Goal: Information Seeking & Learning: Find specific fact

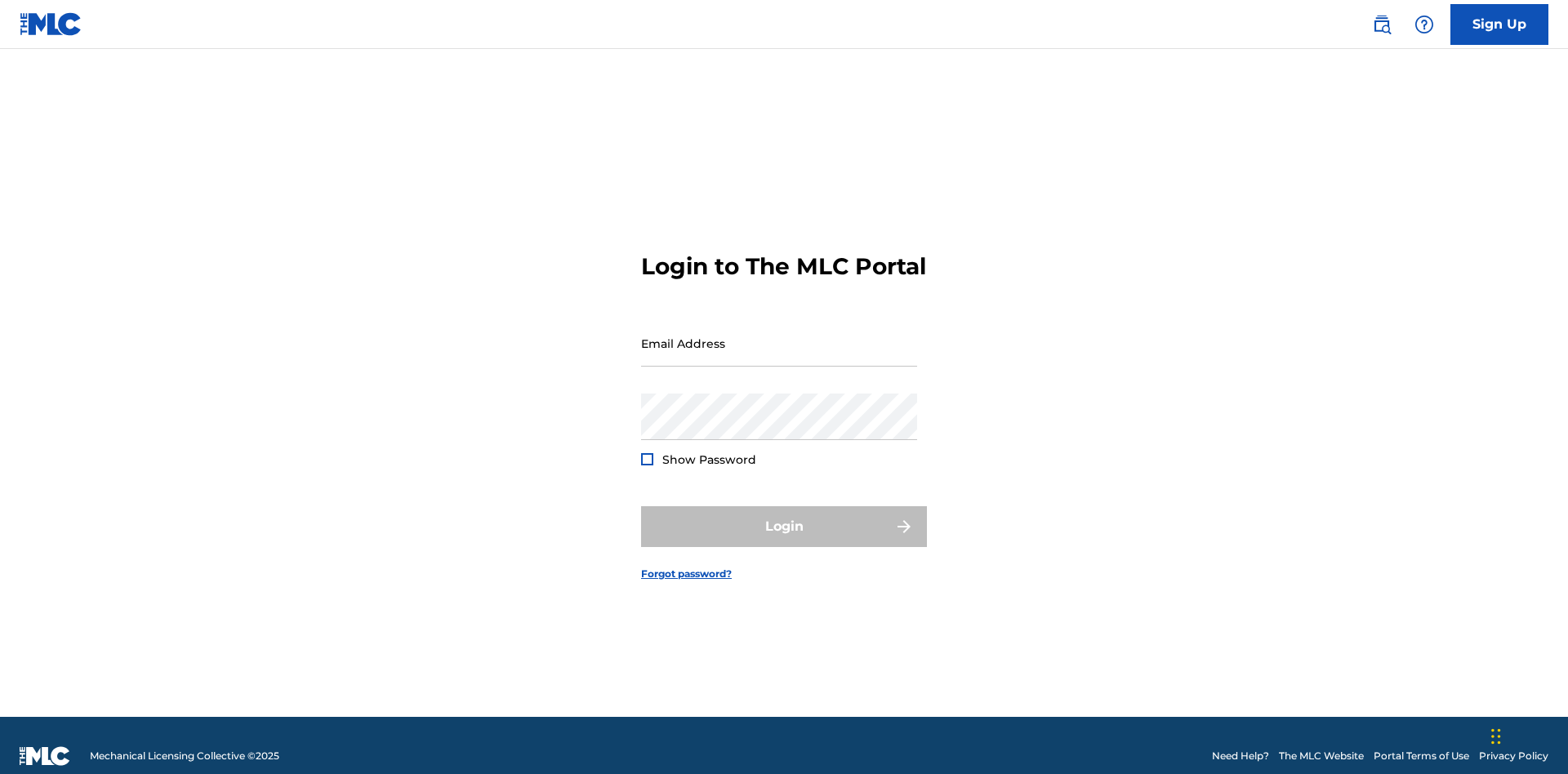
scroll to position [21, 0]
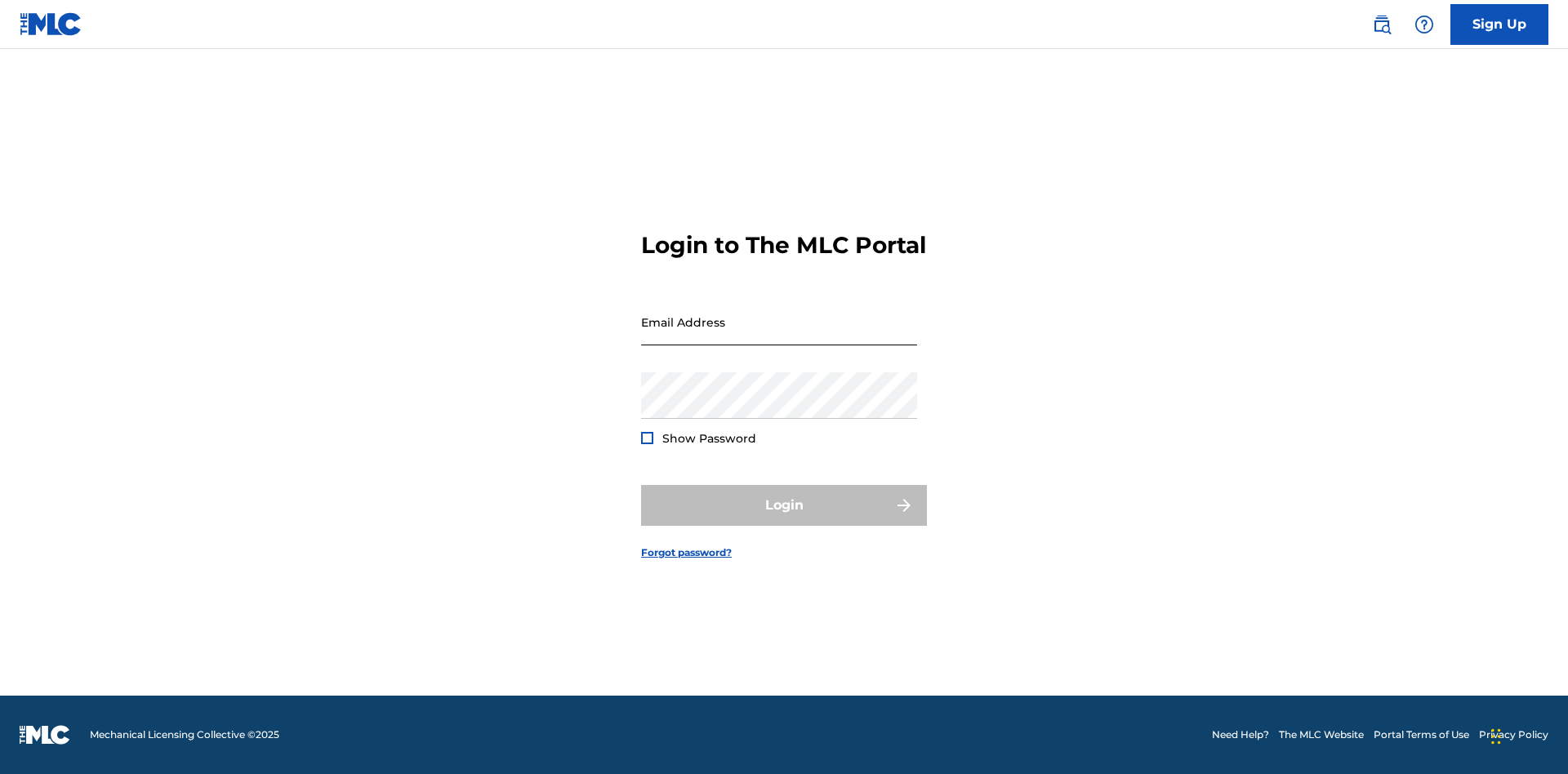
click at [779, 335] on input "Email Address" at bounding box center [778, 322] width 276 height 46
type input "[PERSON_NAME][EMAIL_ADDRESS][DOMAIN_NAME]"
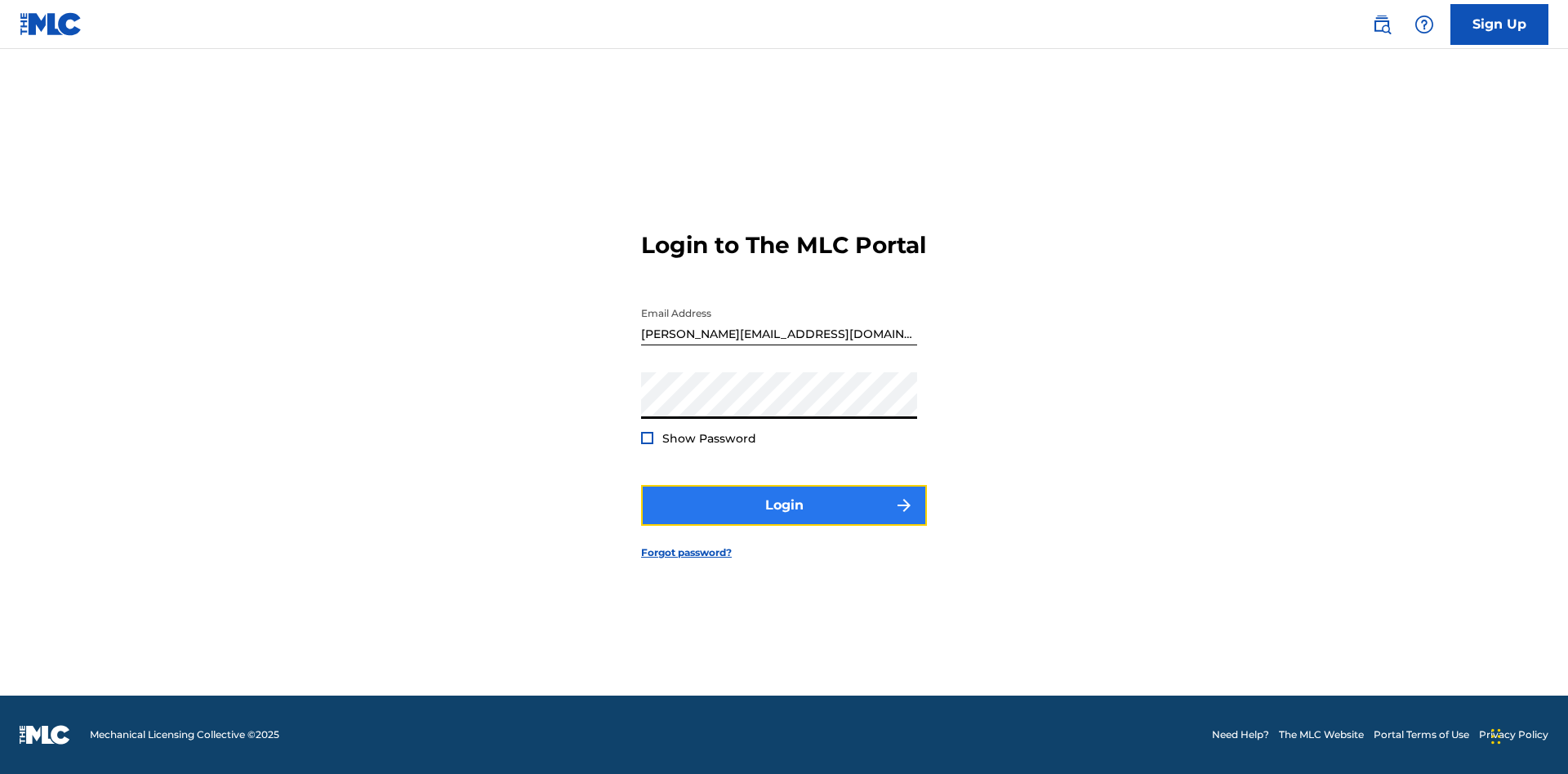
click at [784, 519] on button "Login" at bounding box center [784, 505] width 286 height 41
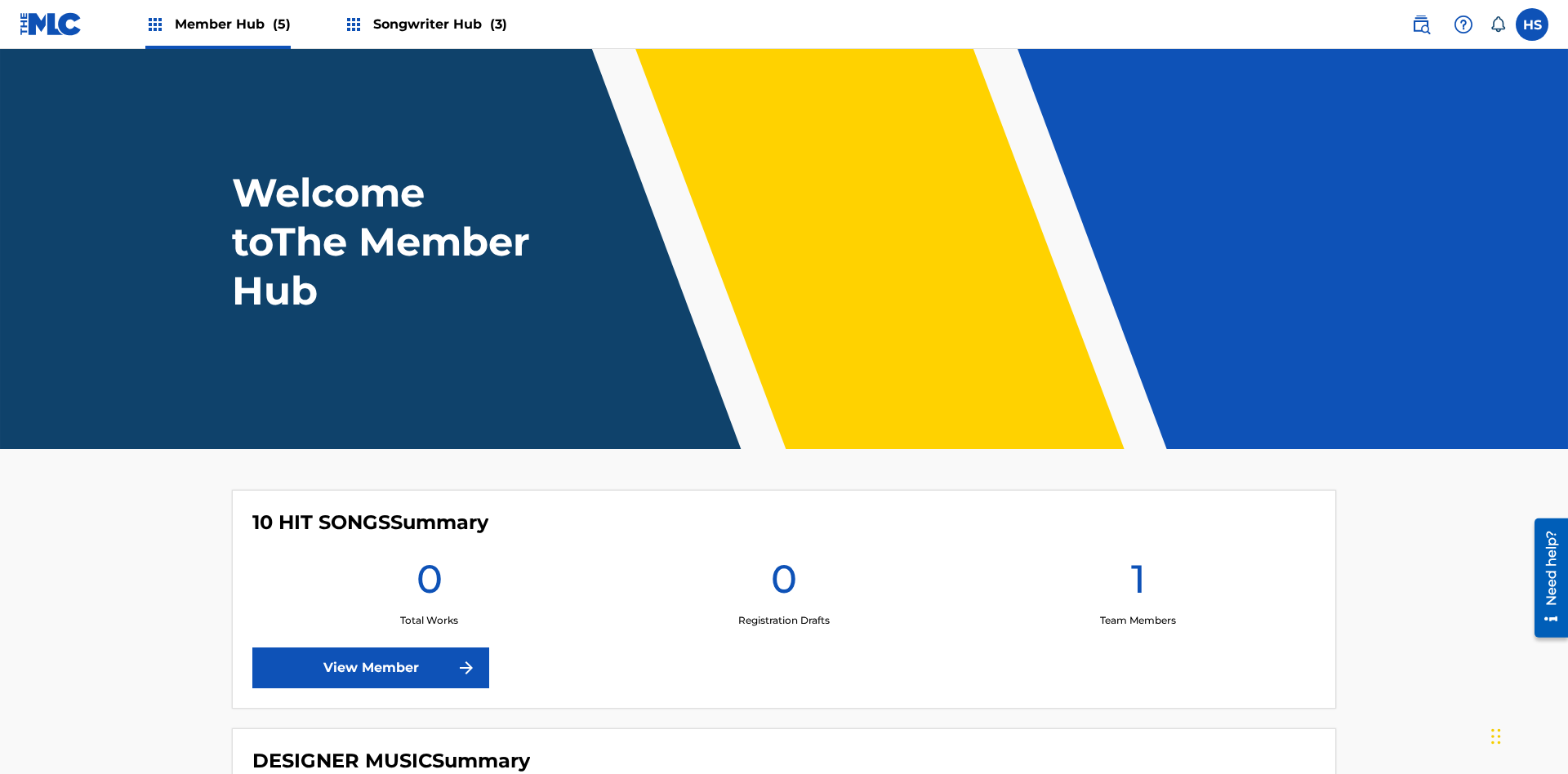
click at [438, 24] on span "Songwriter Hub (3)" at bounding box center [440, 24] width 134 height 18
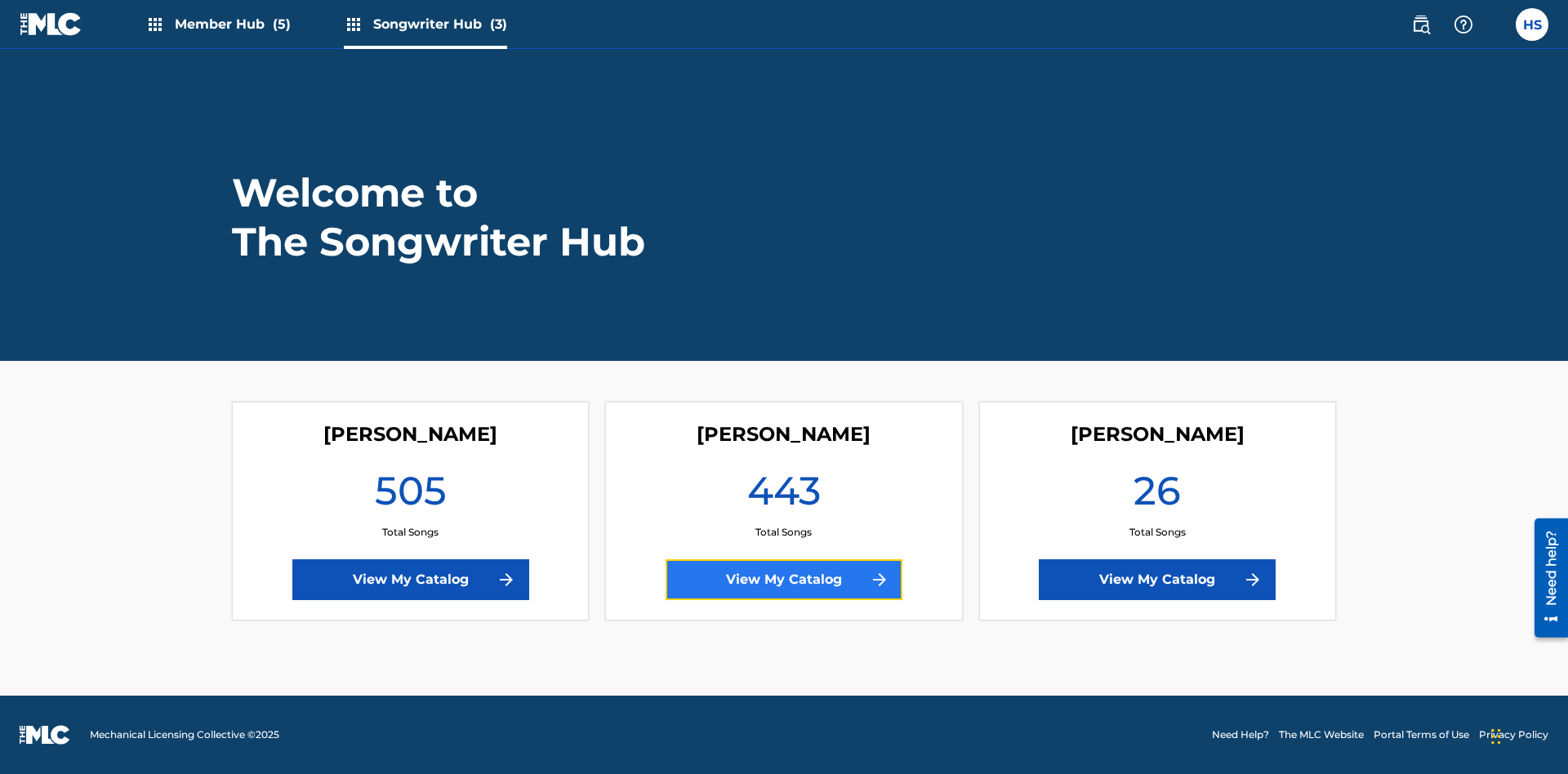
click at [784, 580] on link "View My Catalog" at bounding box center [784, 580] width 237 height 41
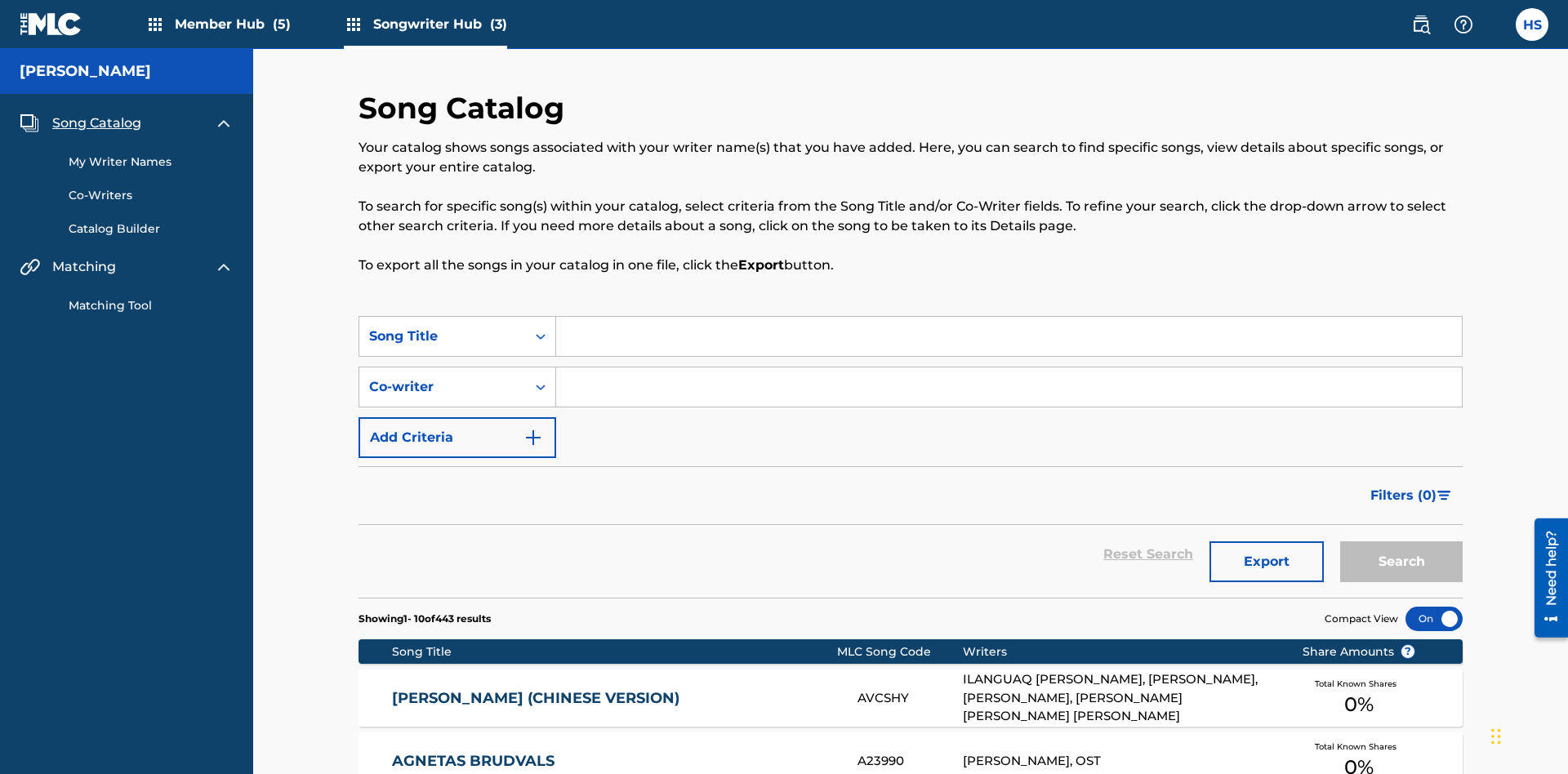
scroll to position [16, 0]
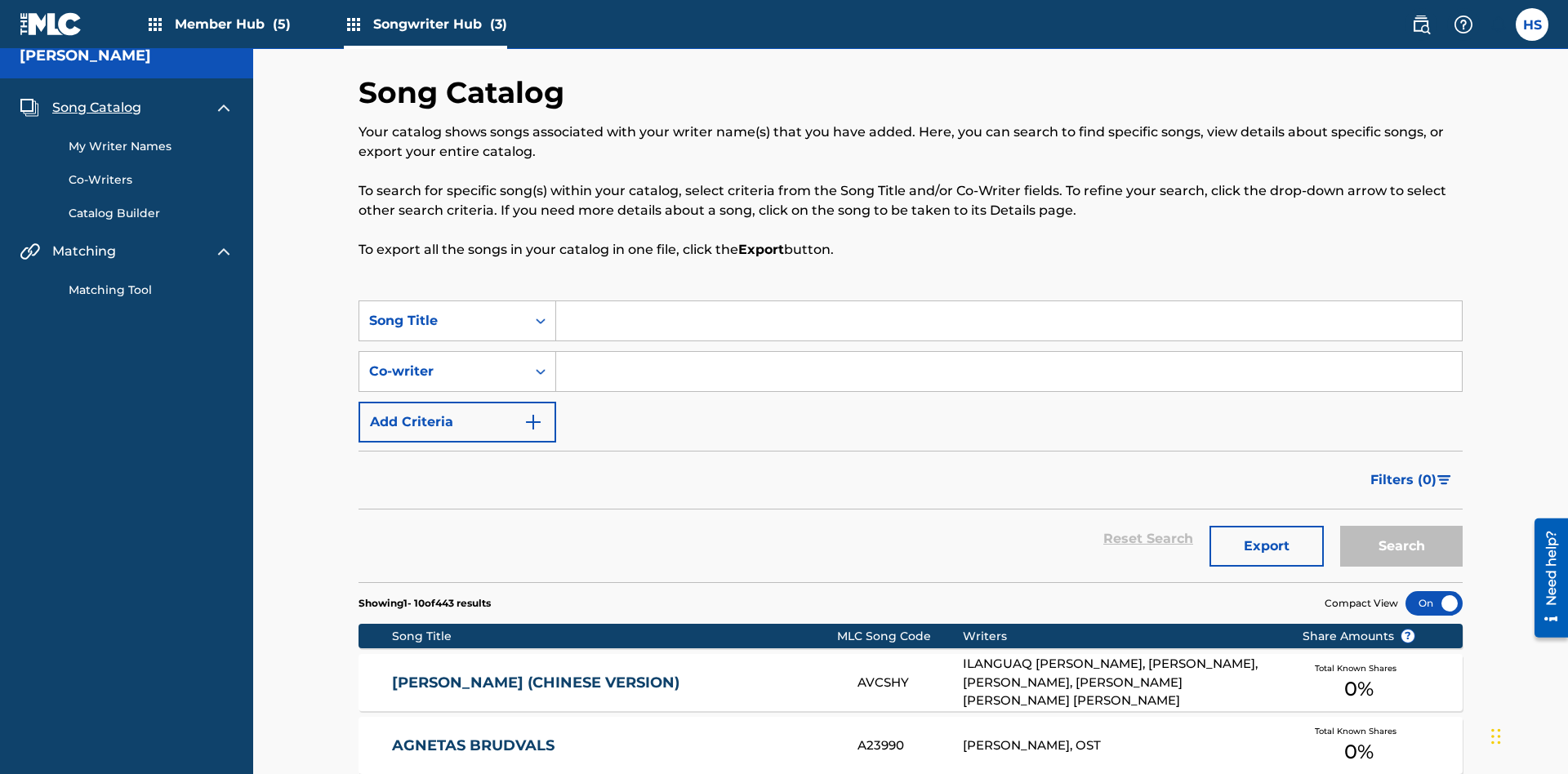
click at [97, 108] on span "Song Catalog" at bounding box center [97, 107] width 89 height 19
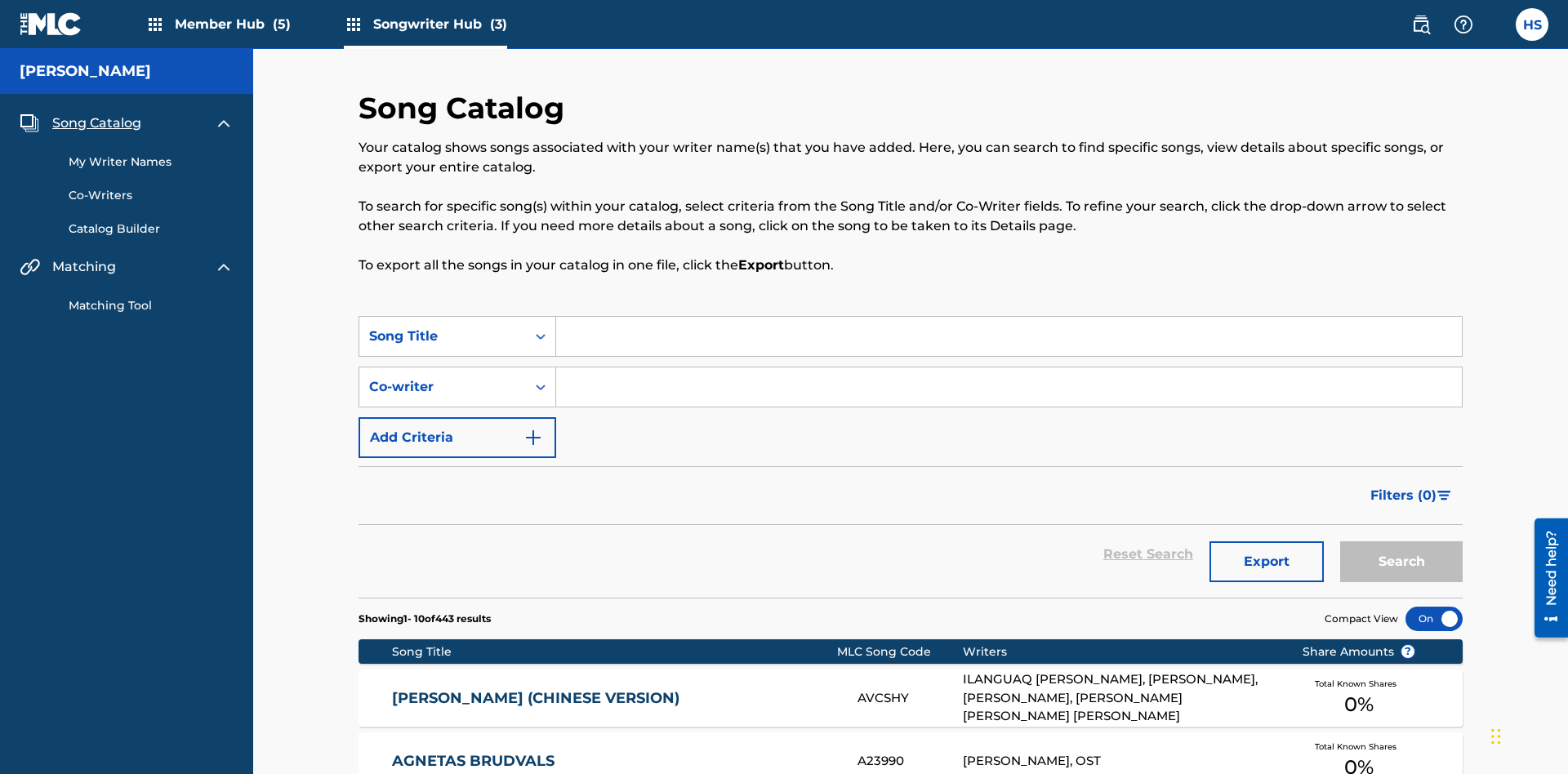
scroll to position [229, 0]
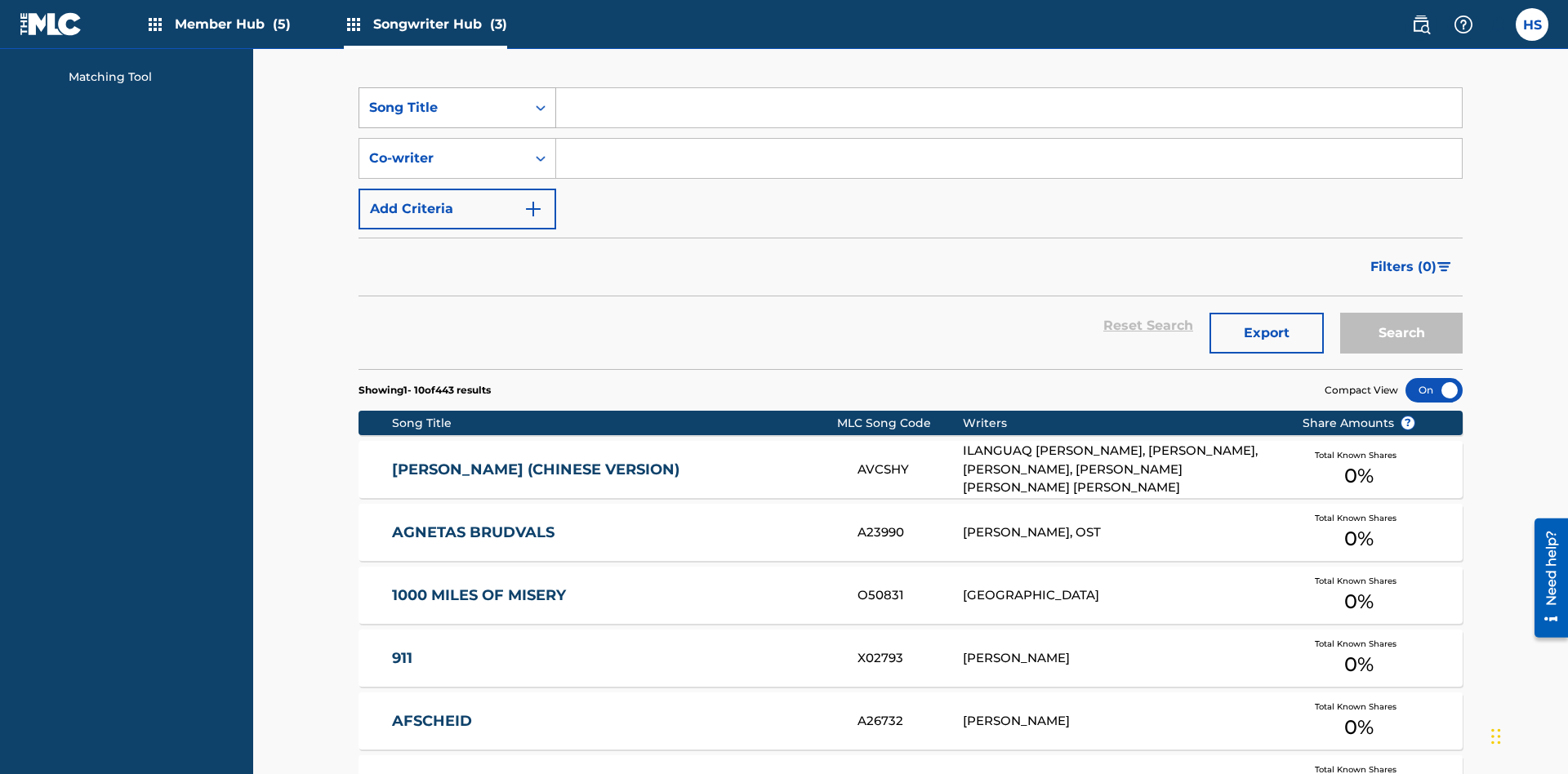
click at [442, 108] on div "Song Title" at bounding box center [442, 107] width 147 height 19
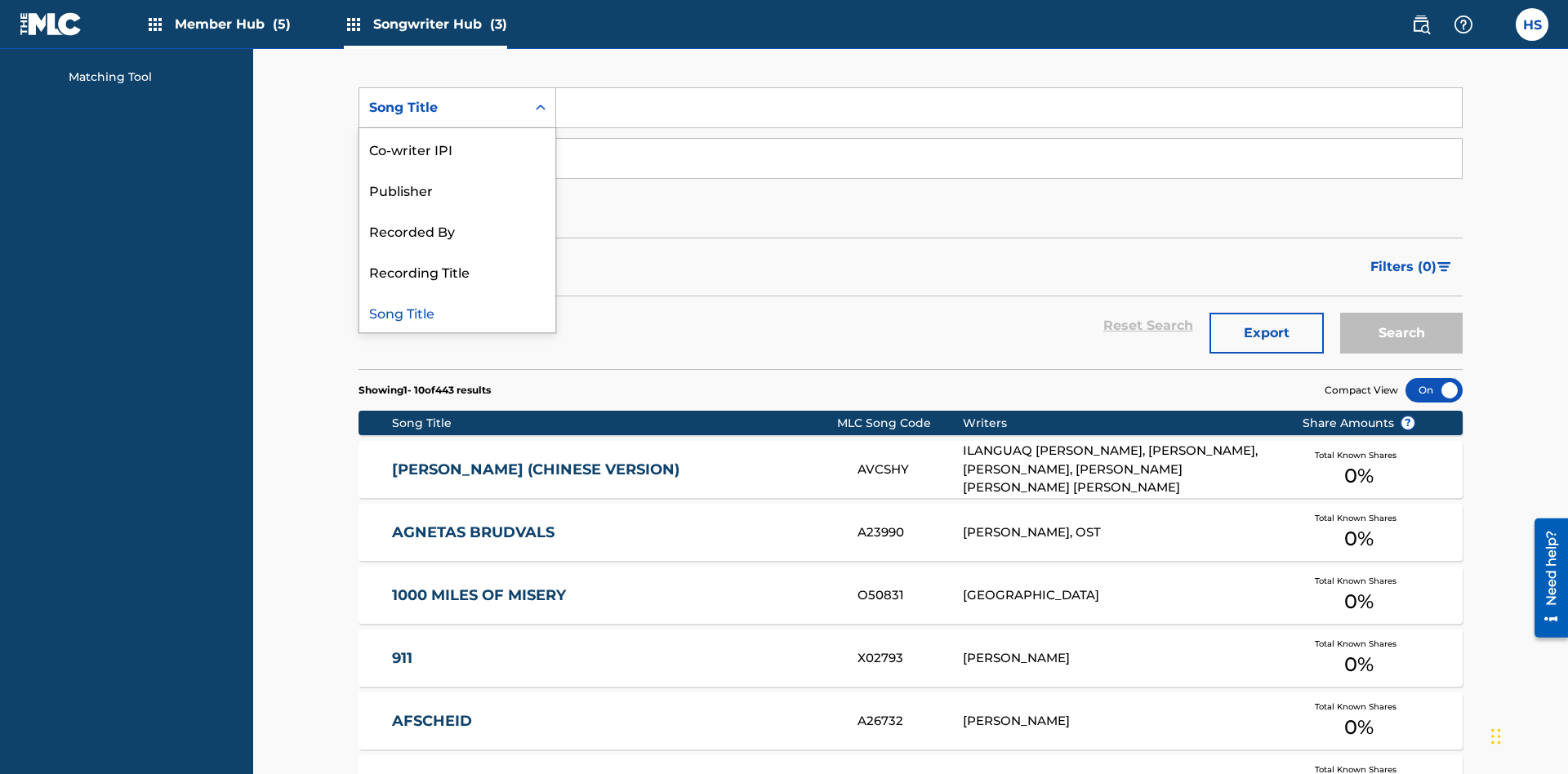
click at [457, 311] on div "Song Title" at bounding box center [457, 311] width 196 height 41
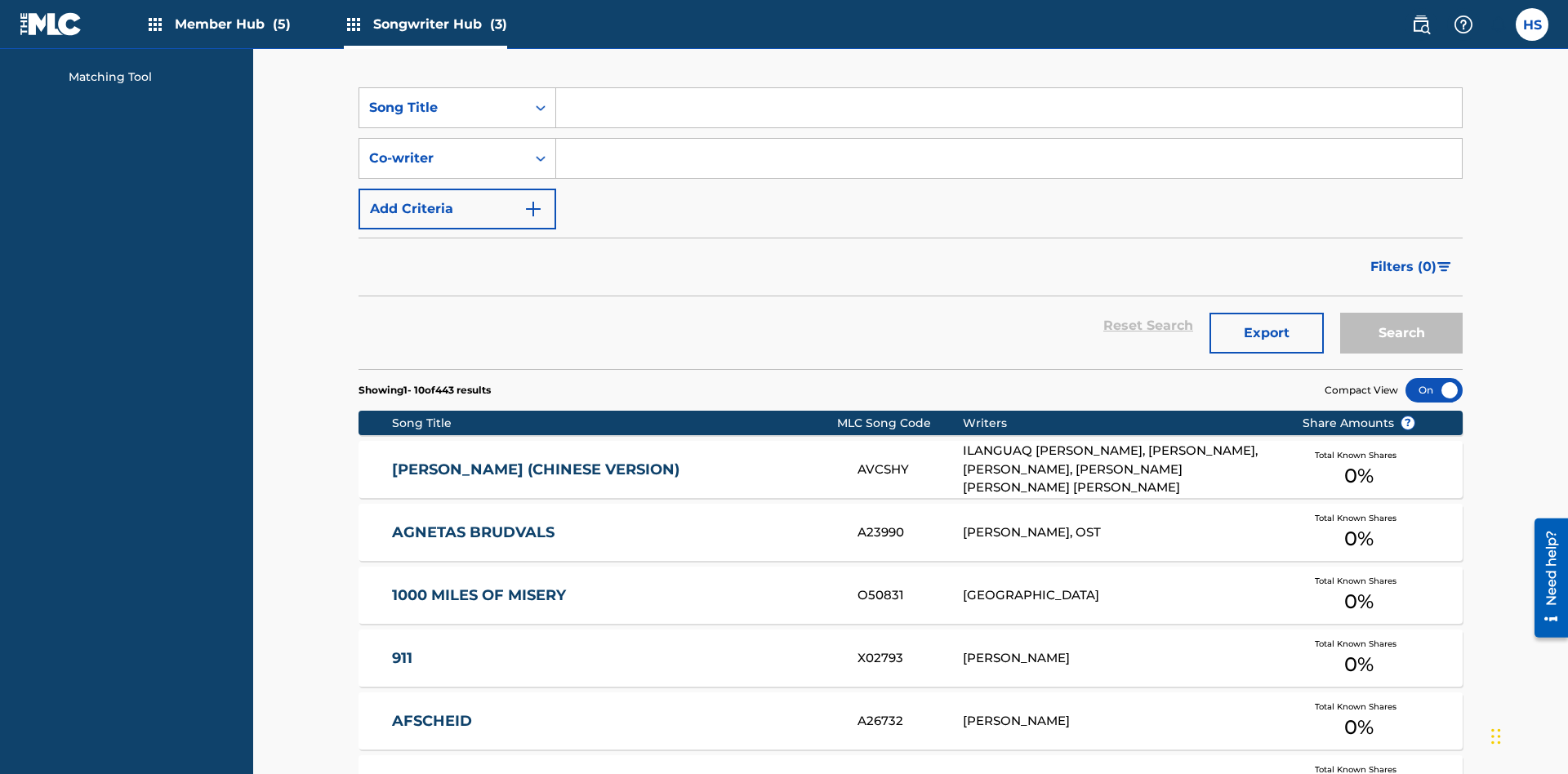
scroll to position [218, 0]
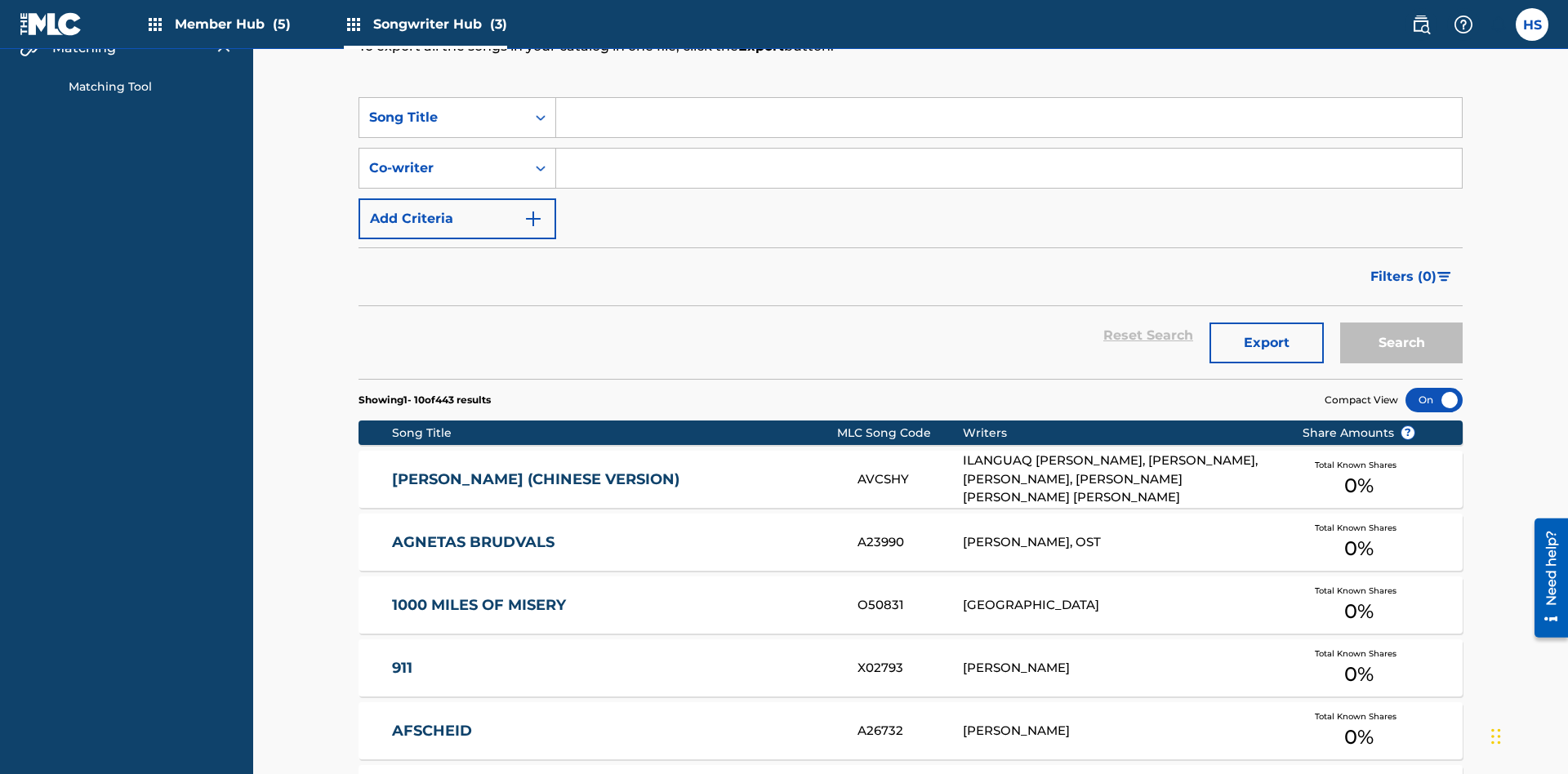
click at [1008, 118] on input "Search Form" at bounding box center [1008, 117] width 905 height 40
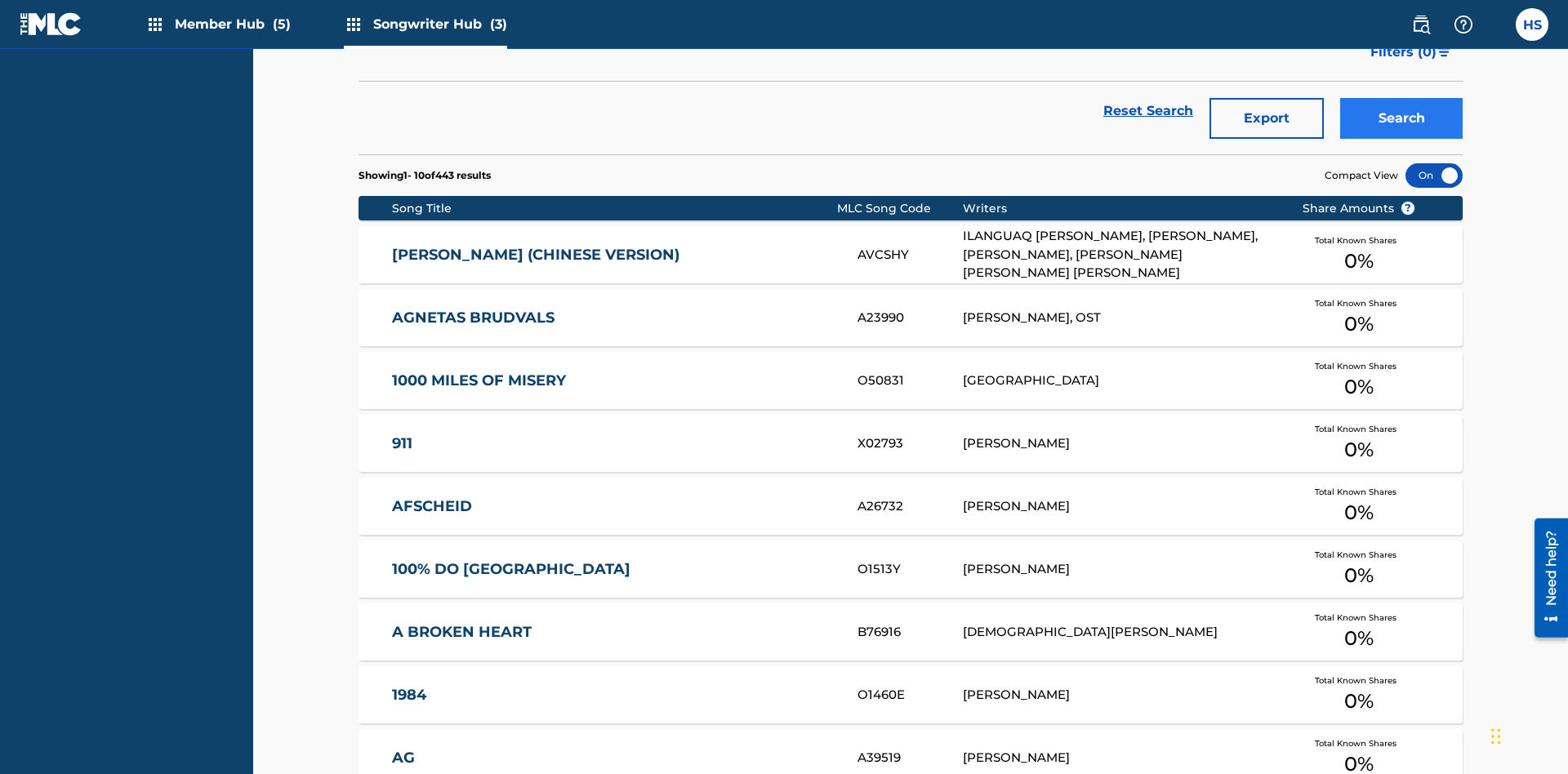
type input "MENEAME"
click at [1401, 118] on button "Search" at bounding box center [1401, 118] width 123 height 41
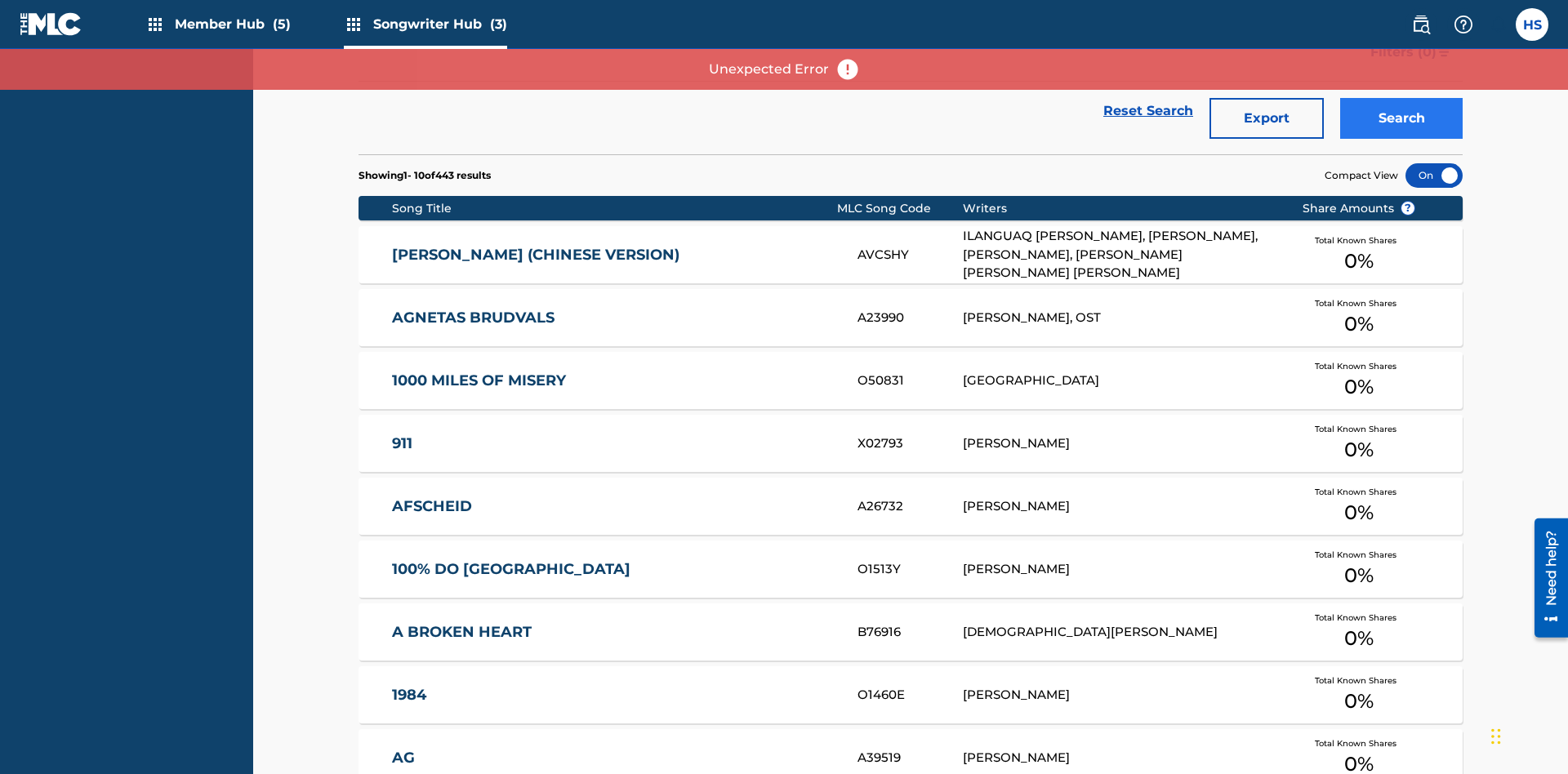
scroll to position [6, 0]
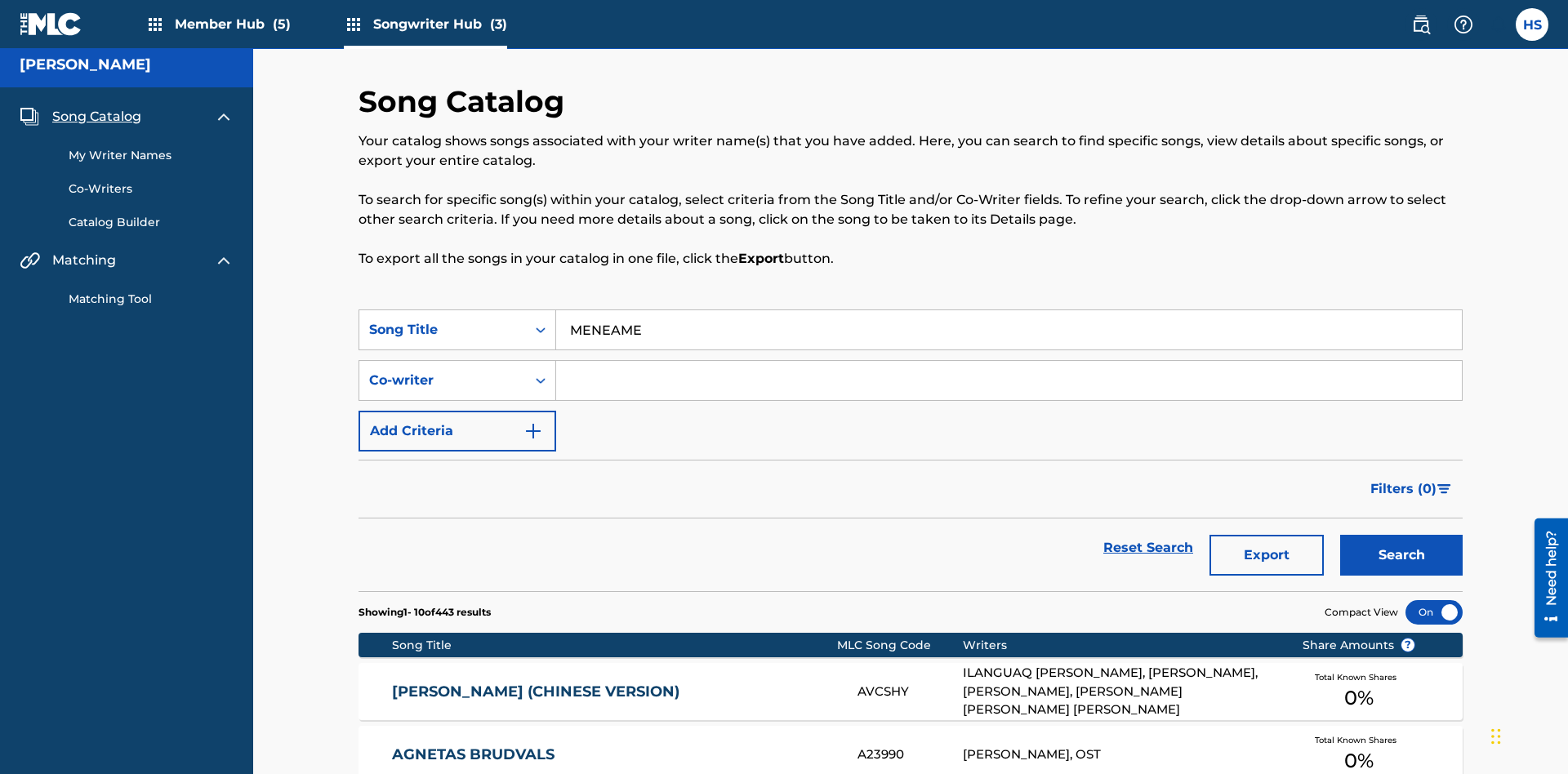
click at [1008, 311] on input "MENEAME" at bounding box center [1008, 330] width 905 height 40
click at [442, 370] on div "Co-writer" at bounding box center [442, 380] width 147 height 19
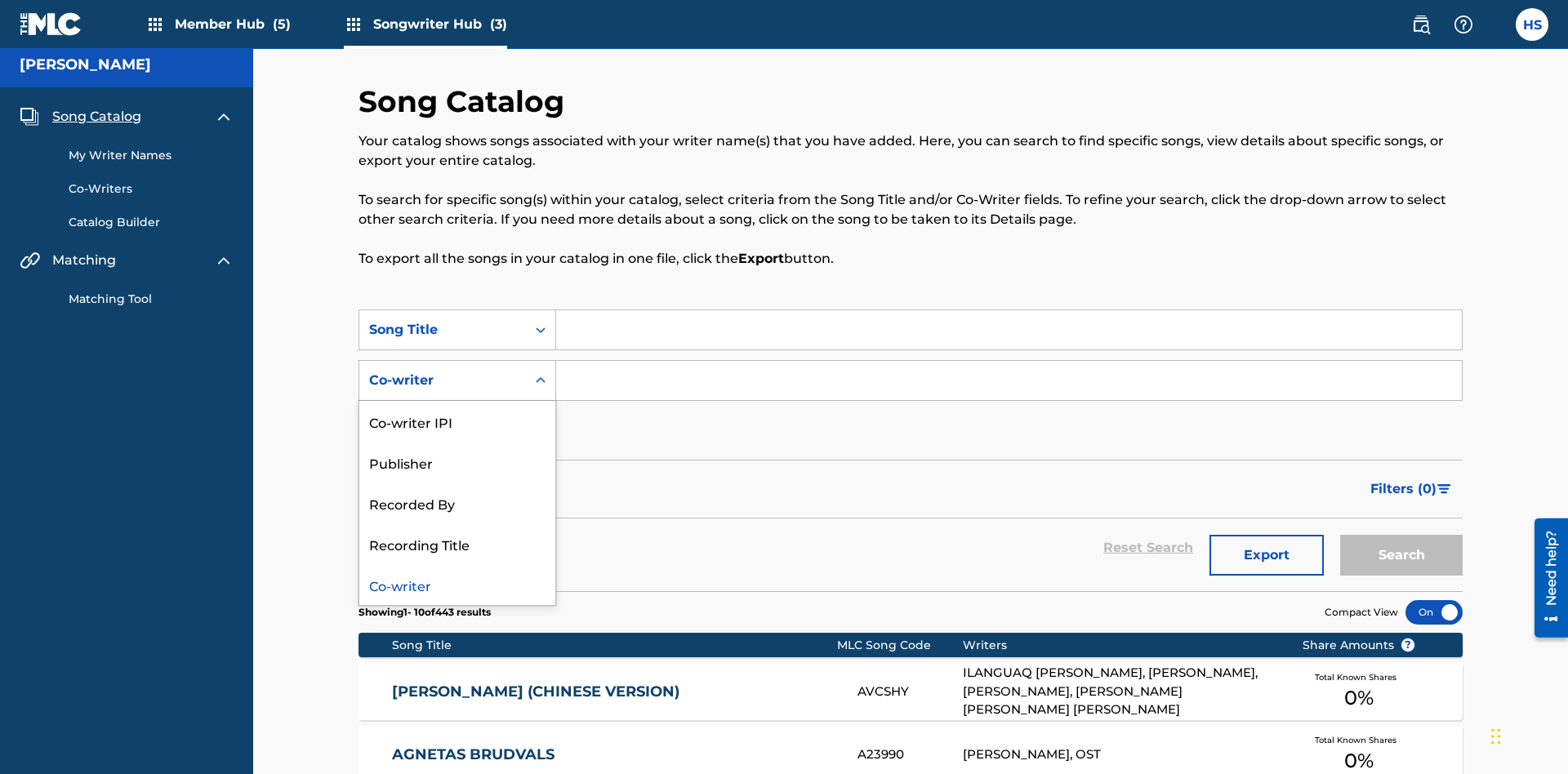
click at [457, 564] on div "Co-writer" at bounding box center [457, 584] width 196 height 41
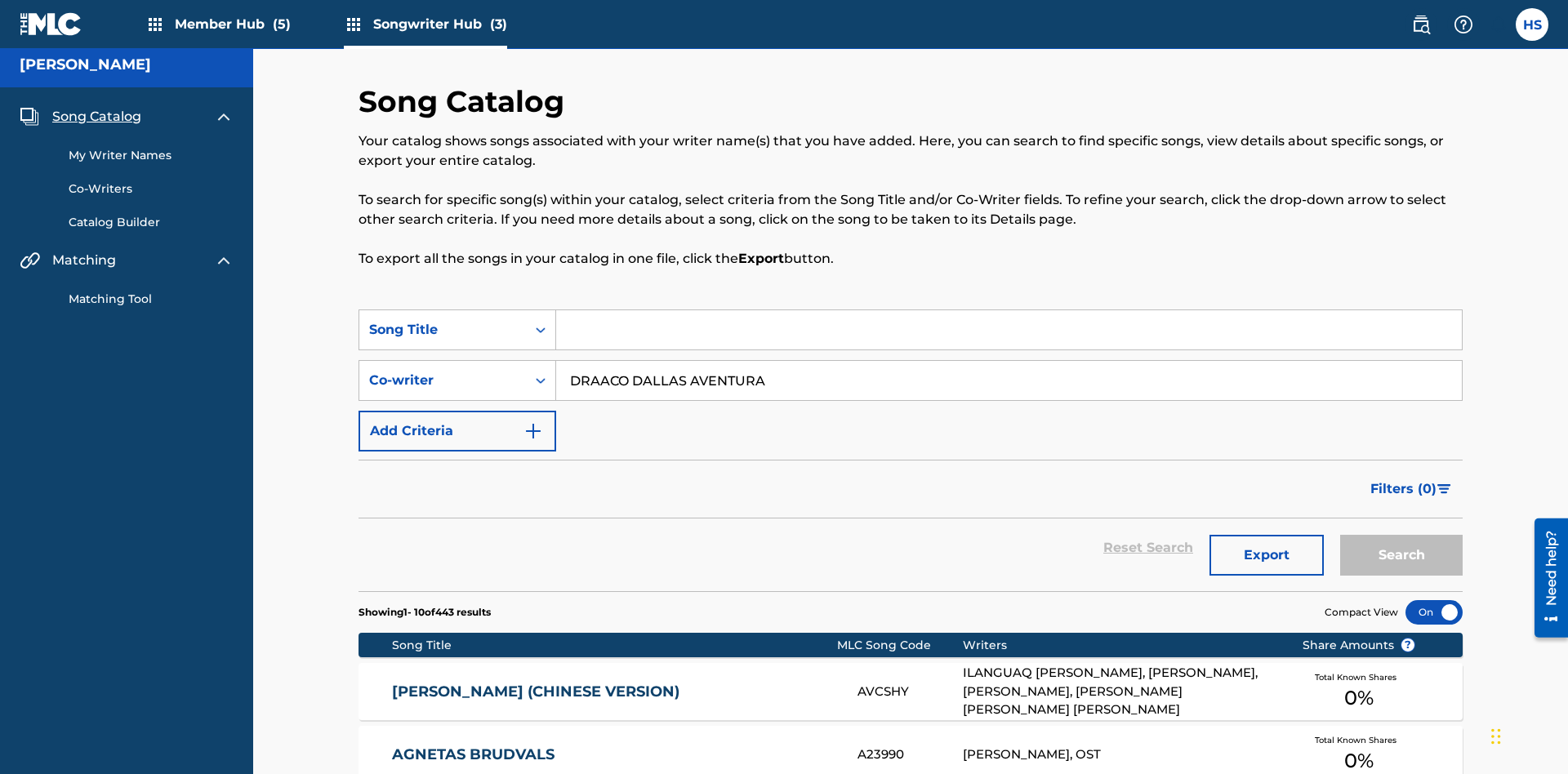
scroll to position [269, 0]
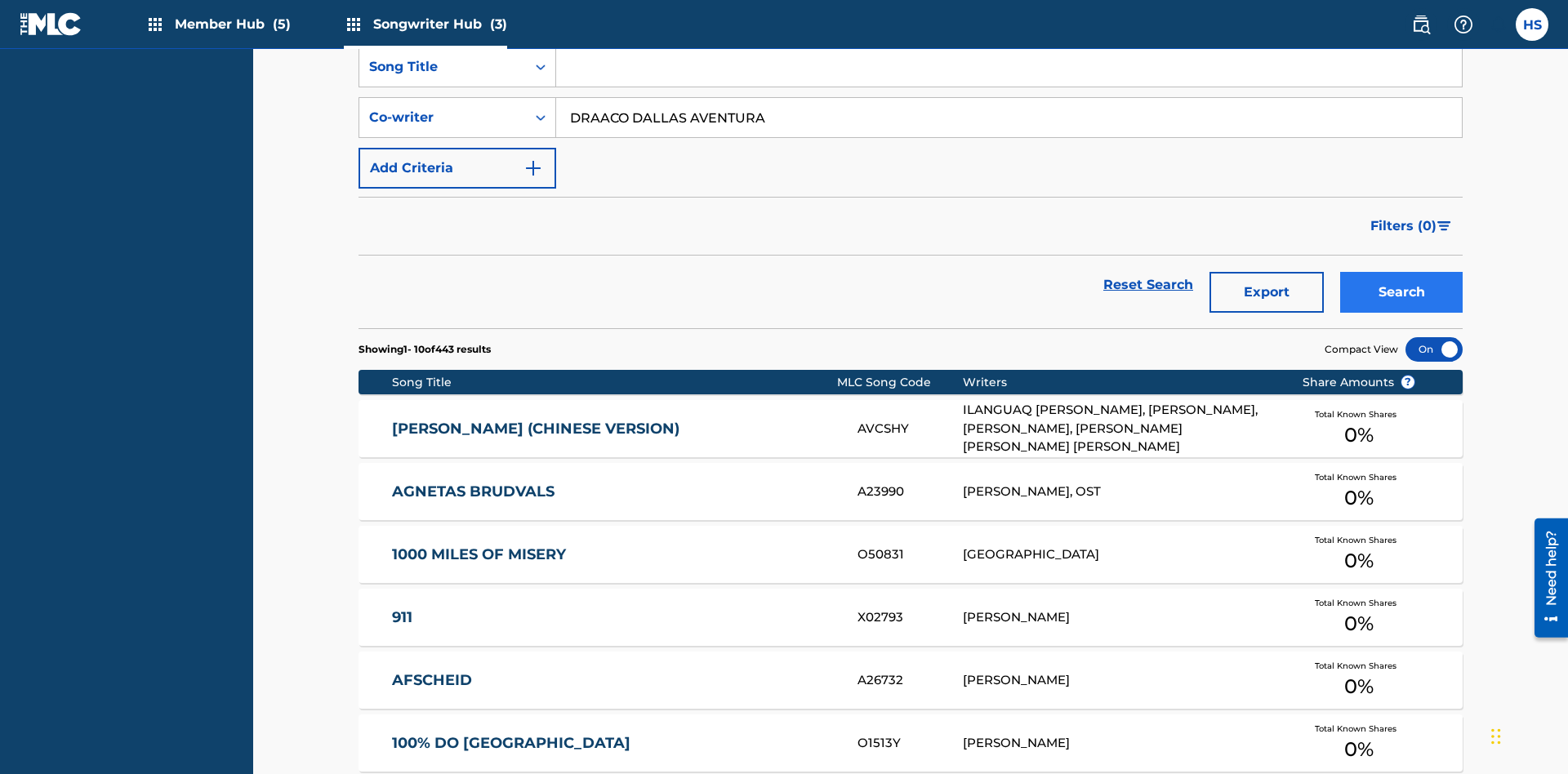
type input "DRAACO DALLAS AVENTURA"
click at [1401, 272] on button "Search" at bounding box center [1401, 292] width 123 height 41
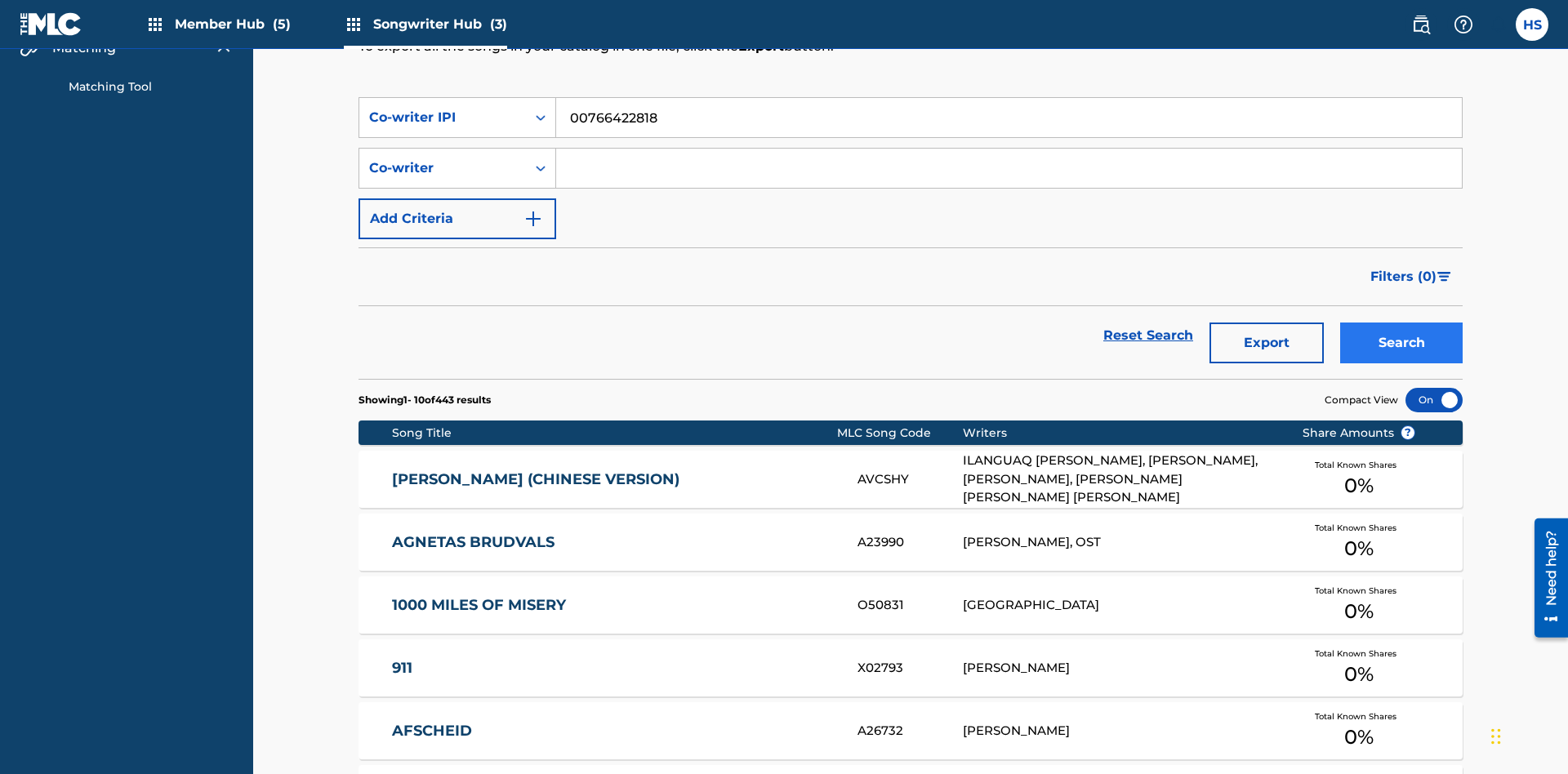
type input "00766422818"
click at [1401, 322] on button "Search" at bounding box center [1401, 343] width 123 height 41
click at [442, 108] on div "Co-writer IPI" at bounding box center [442, 117] width 147 height 19
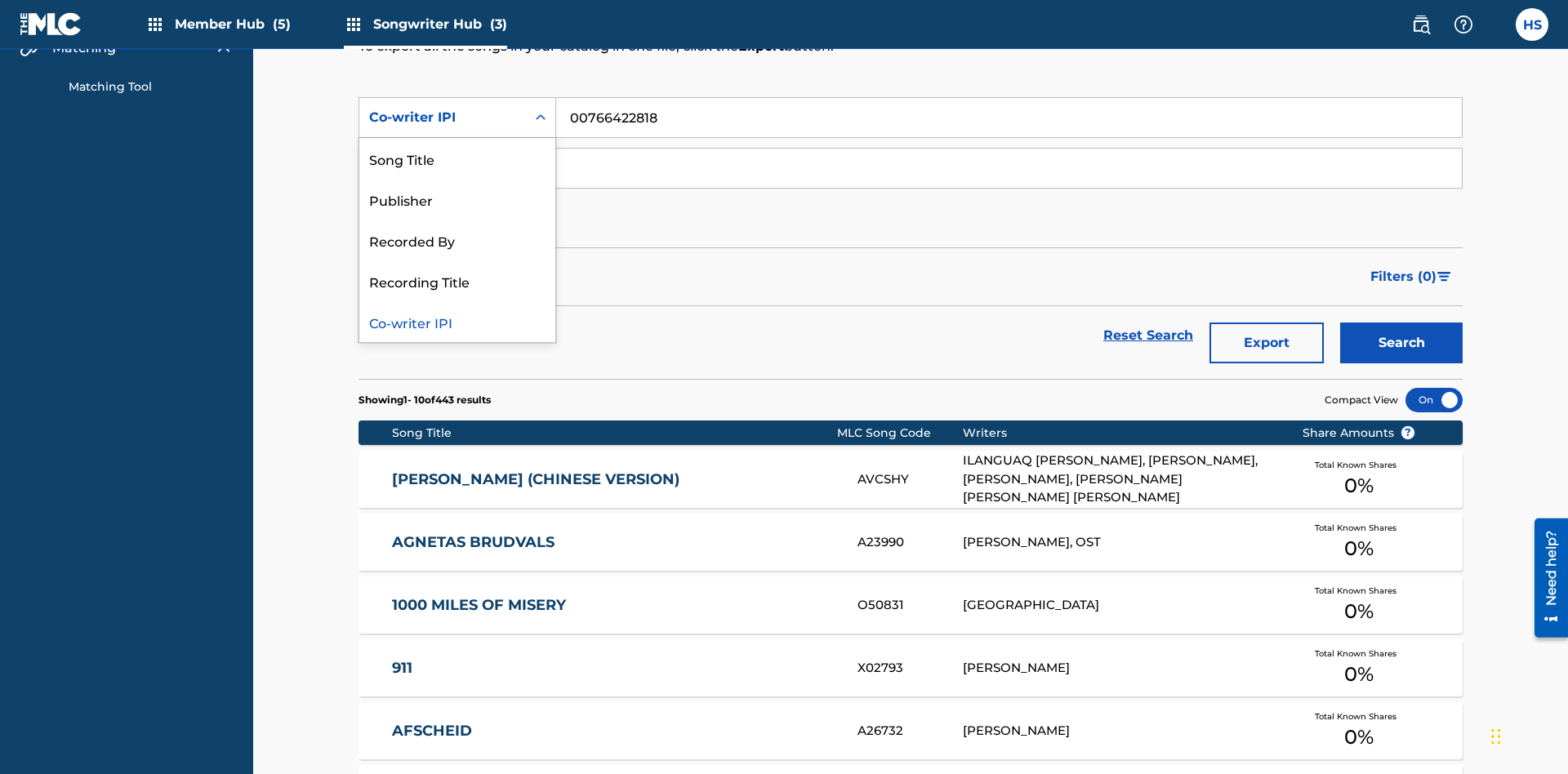
click at [457, 230] on div "Recorded By" at bounding box center [457, 240] width 196 height 41
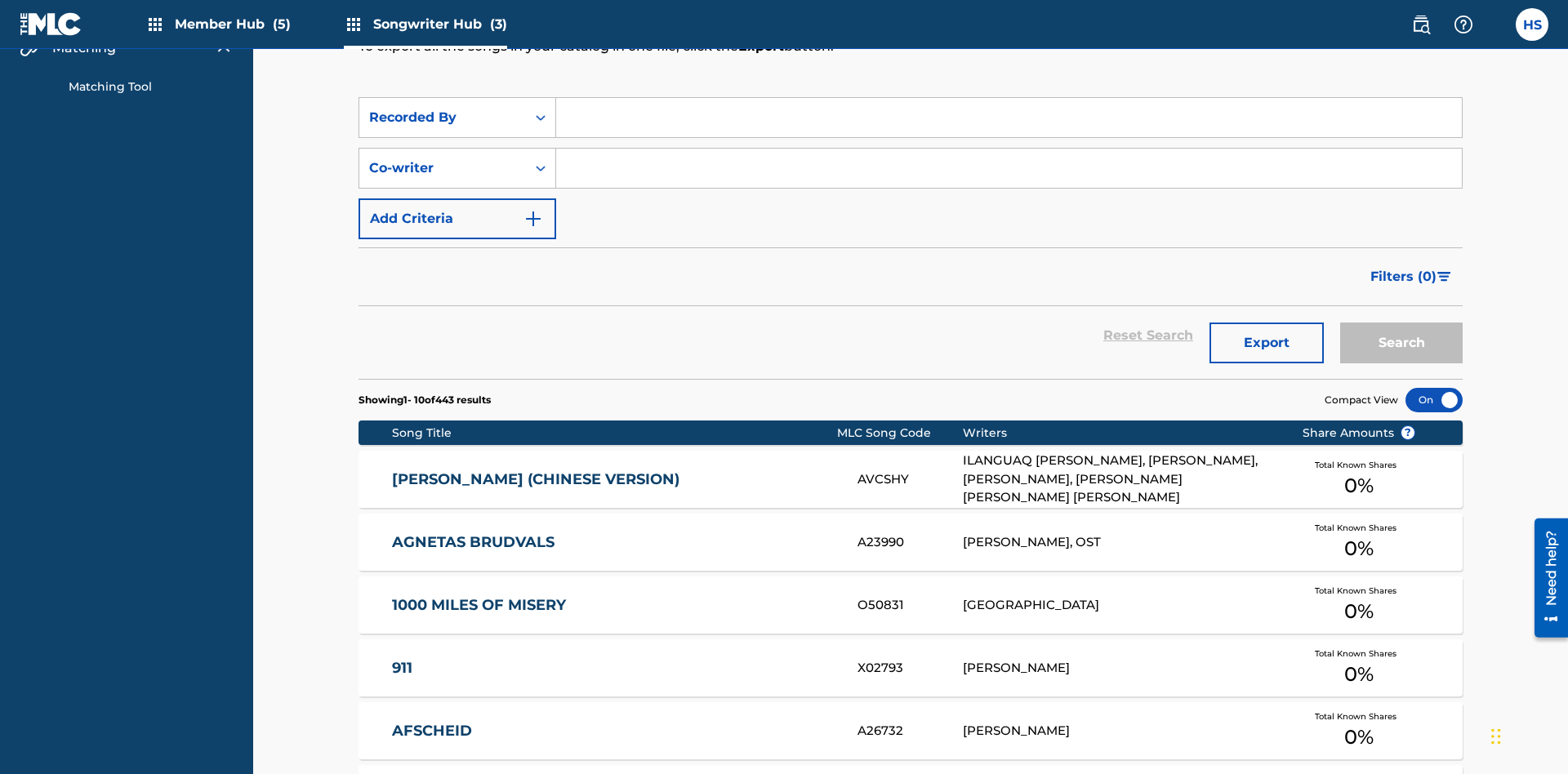
click at [1008, 118] on input "Search Form" at bounding box center [1008, 117] width 905 height 40
type input "DRAACO AVENTURA"
click at [1401, 322] on button "Search" at bounding box center [1401, 343] width 123 height 41
click at [442, 108] on div "Recorded By" at bounding box center [442, 117] width 147 height 19
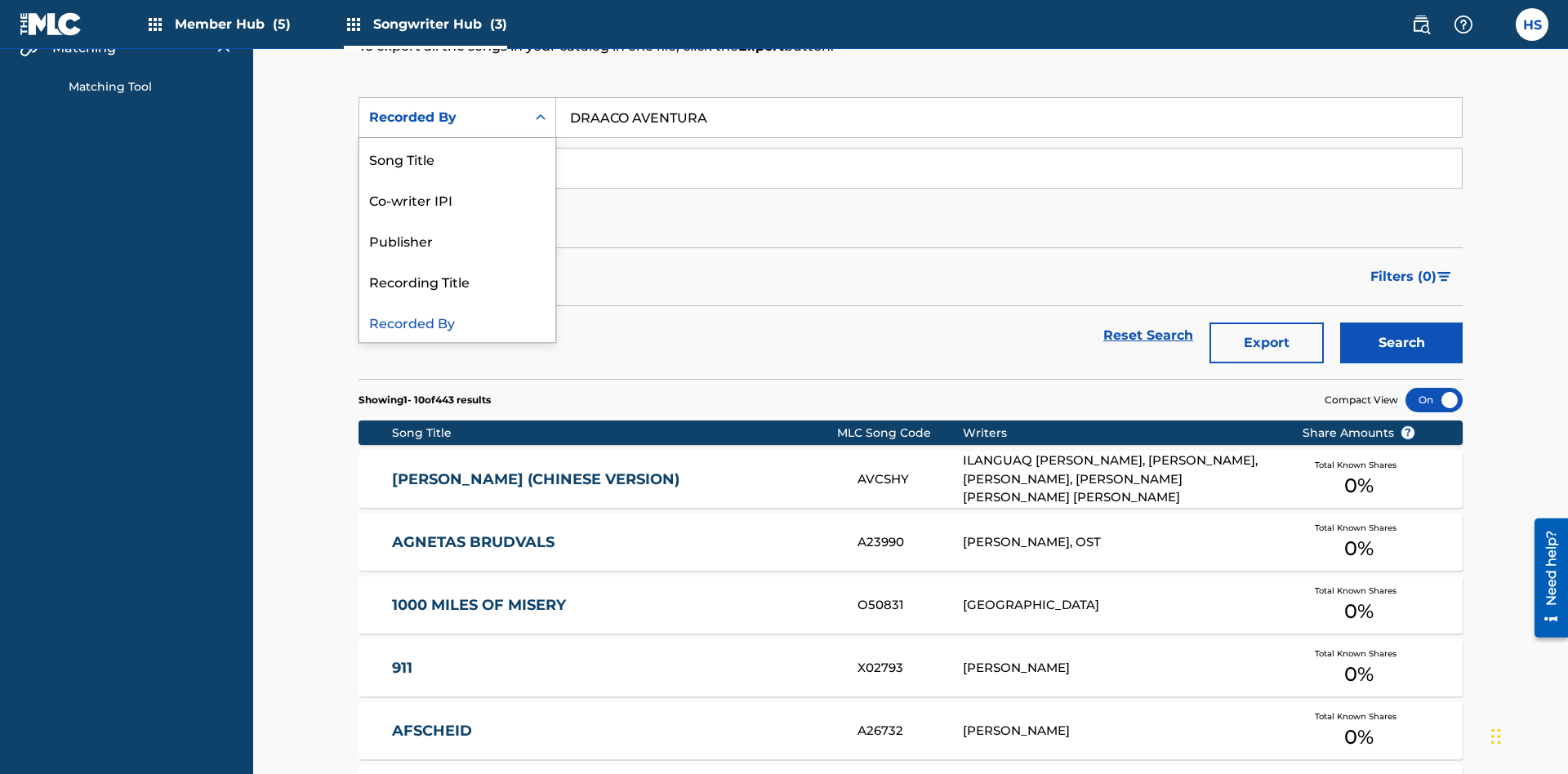
click at [457, 230] on div "Publisher" at bounding box center [457, 240] width 196 height 41
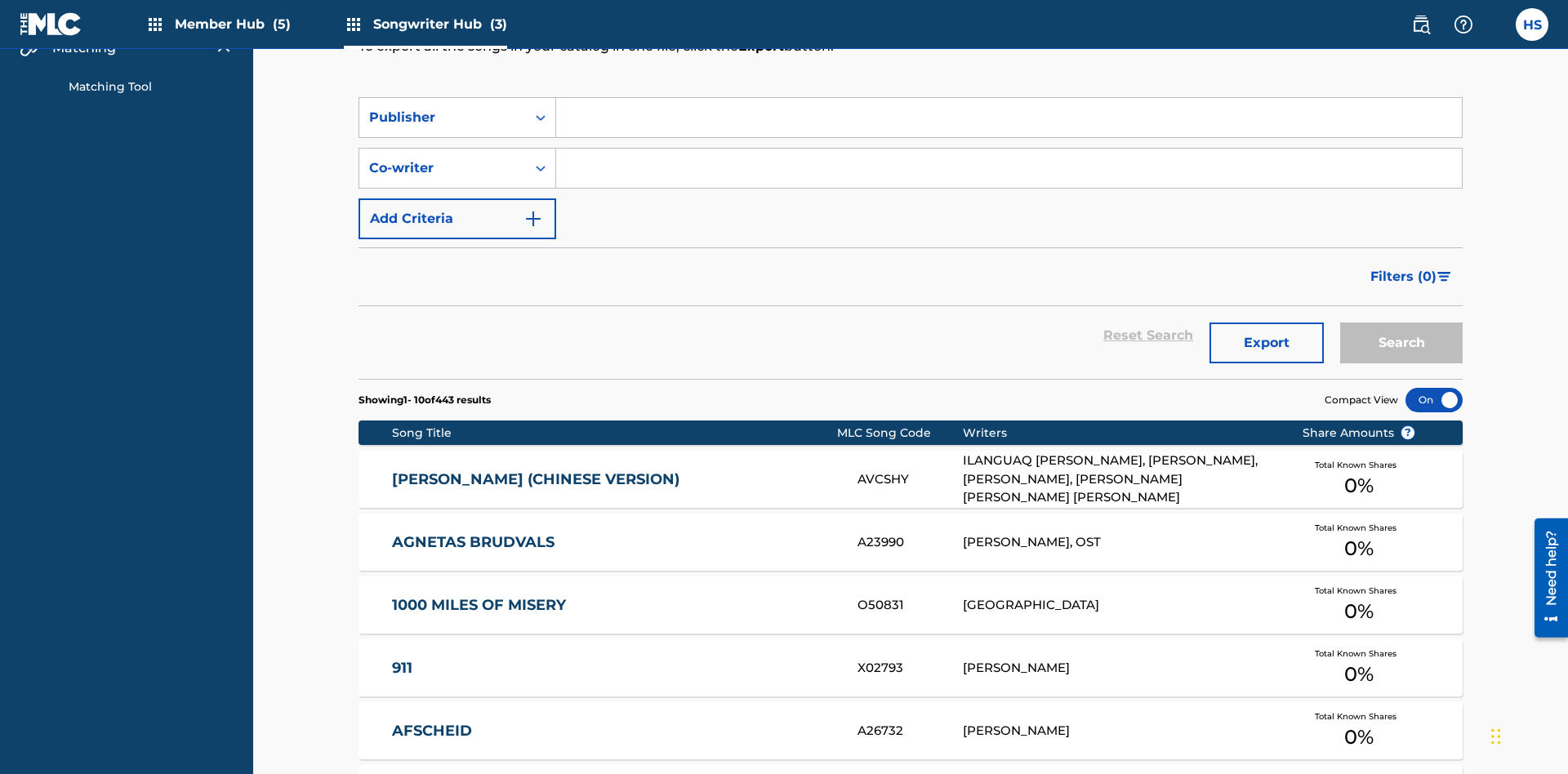
click at [1008, 118] on input "Search Form" at bounding box center [1008, 117] width 905 height 40
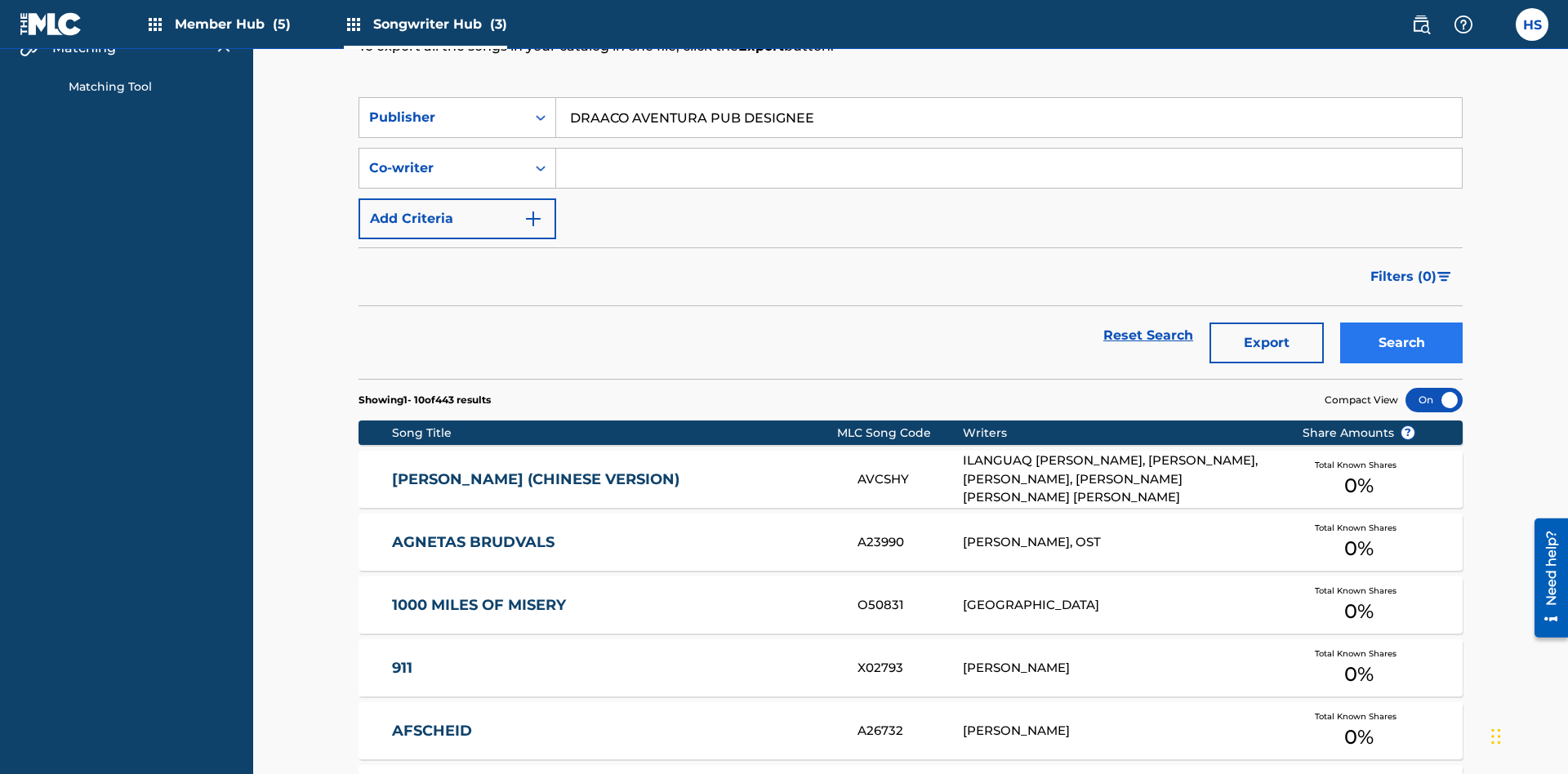
type input "DRAACO AVENTURA PUB DESIGNEE"
click at [1401, 322] on button "Search" at bounding box center [1401, 343] width 123 height 41
click at [442, 108] on div "Publisher" at bounding box center [442, 117] width 147 height 19
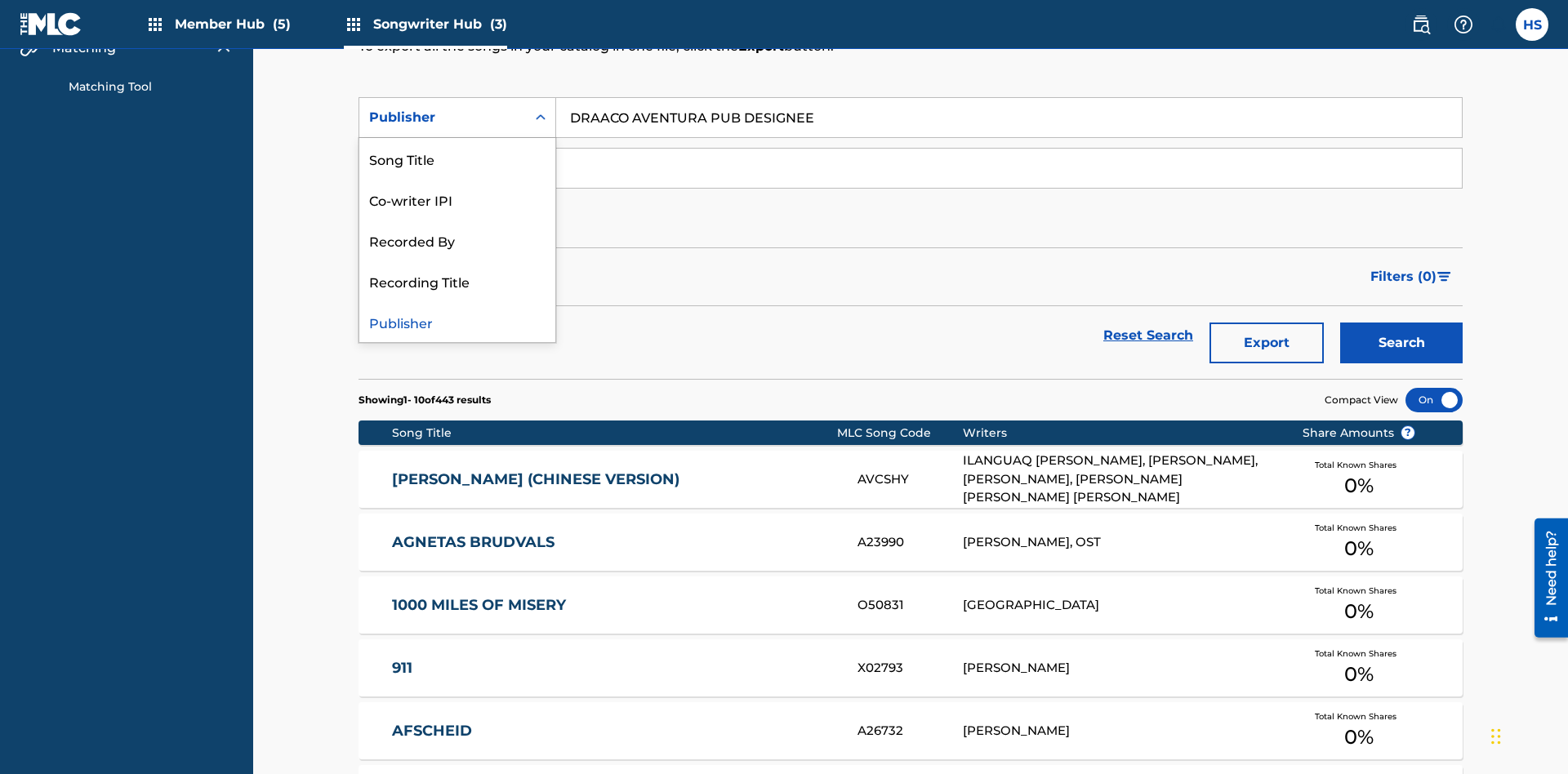
click at [457, 271] on div "Recording Title" at bounding box center [457, 281] width 196 height 41
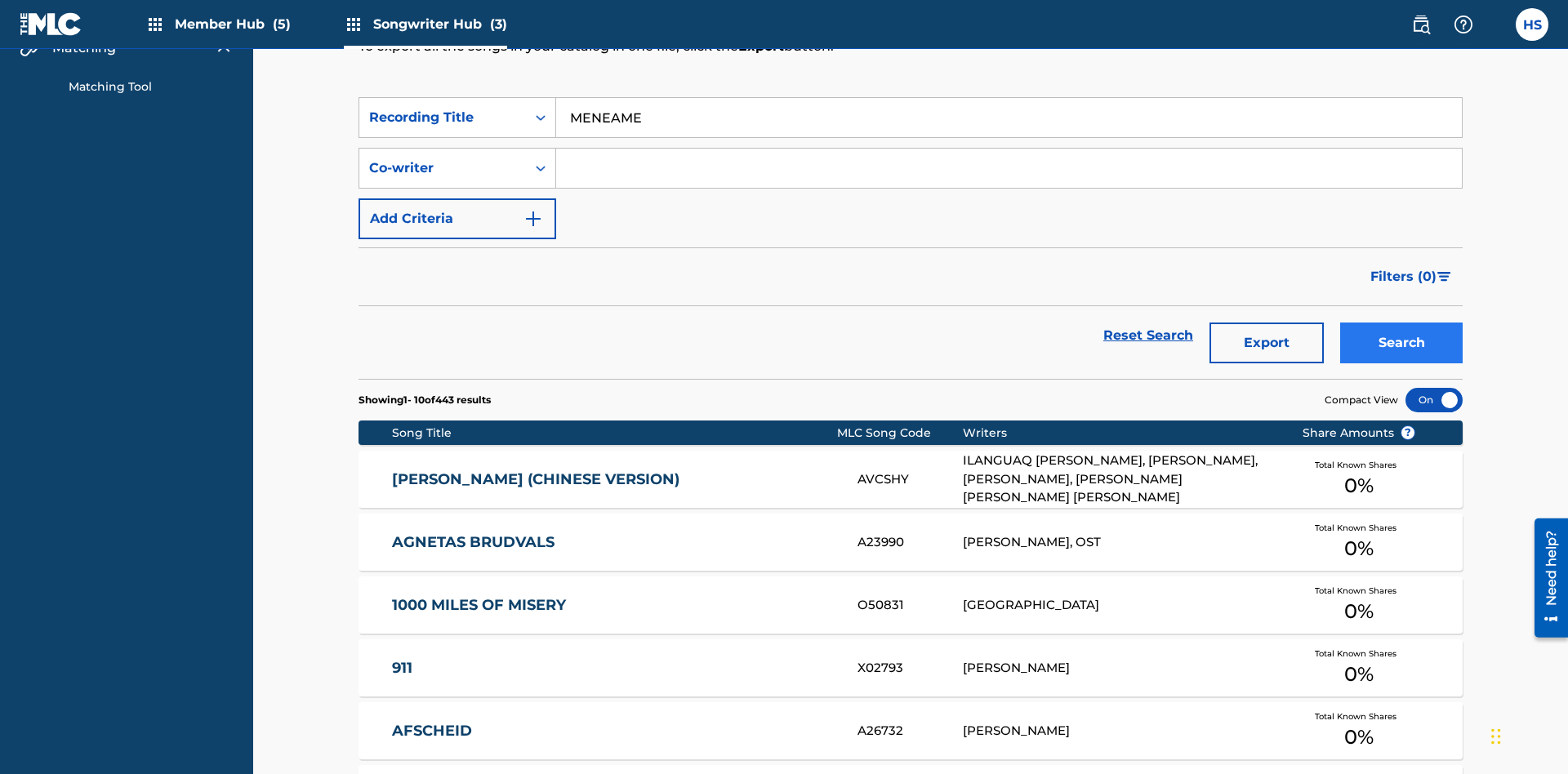
type input "MENEAME"
click at [1401, 322] on button "Search" at bounding box center [1401, 343] width 123 height 41
